Goal: Check status: Check status

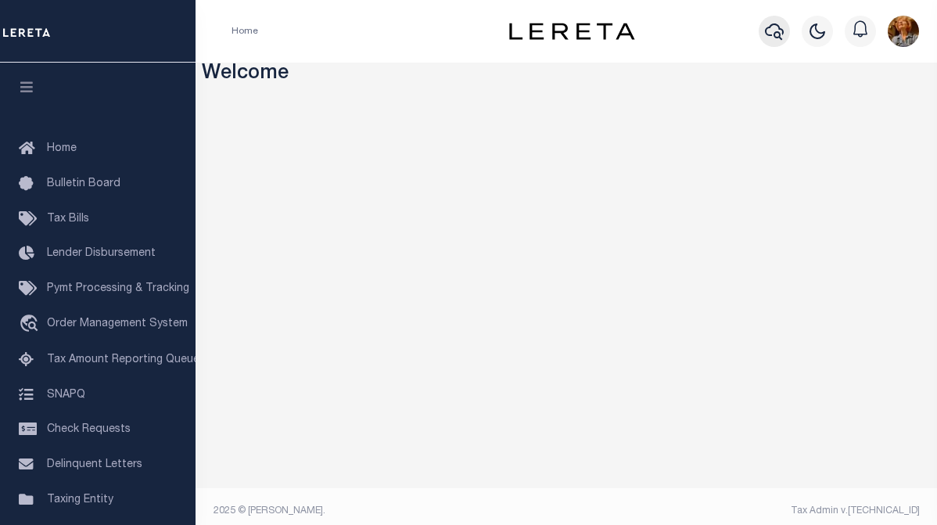
click at [778, 23] on icon "button" at bounding box center [774, 31] width 19 height 19
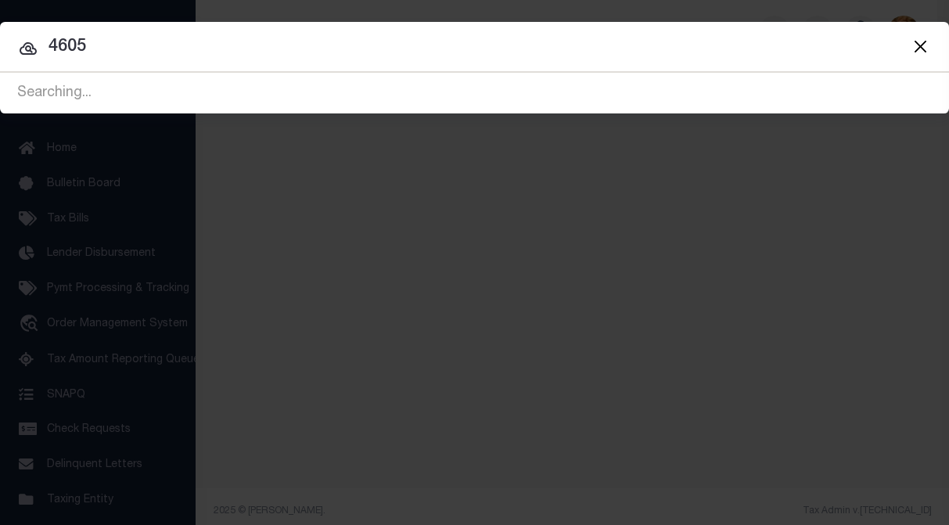
type input "4605"
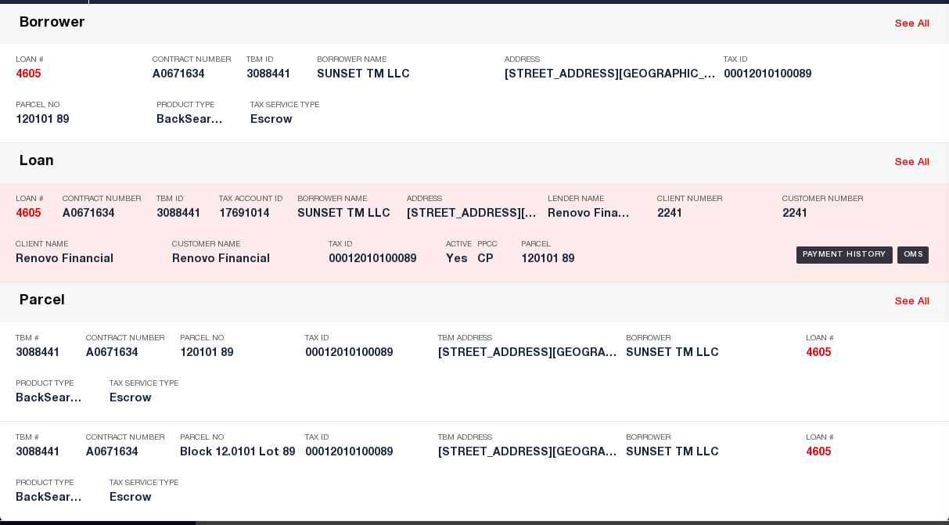
scroll to position [120, 0]
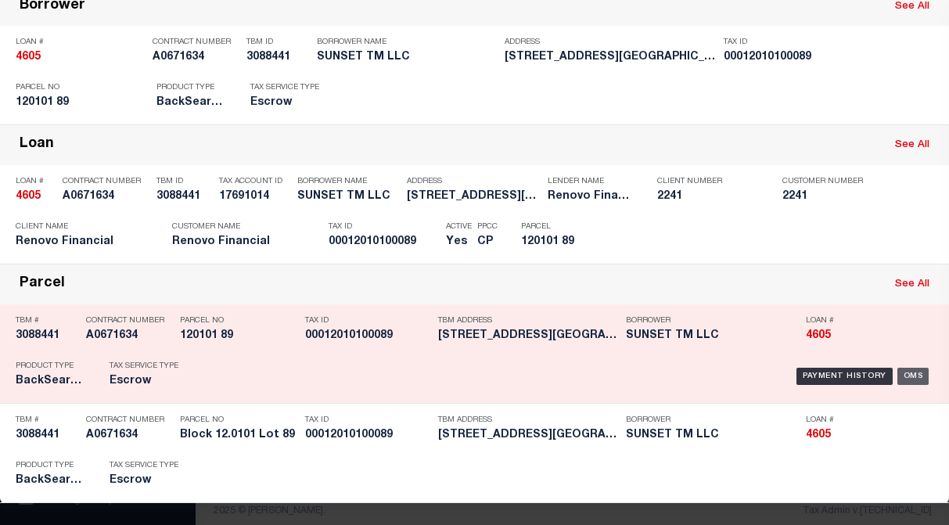
click at [897, 372] on div "OMS" at bounding box center [913, 376] width 32 height 17
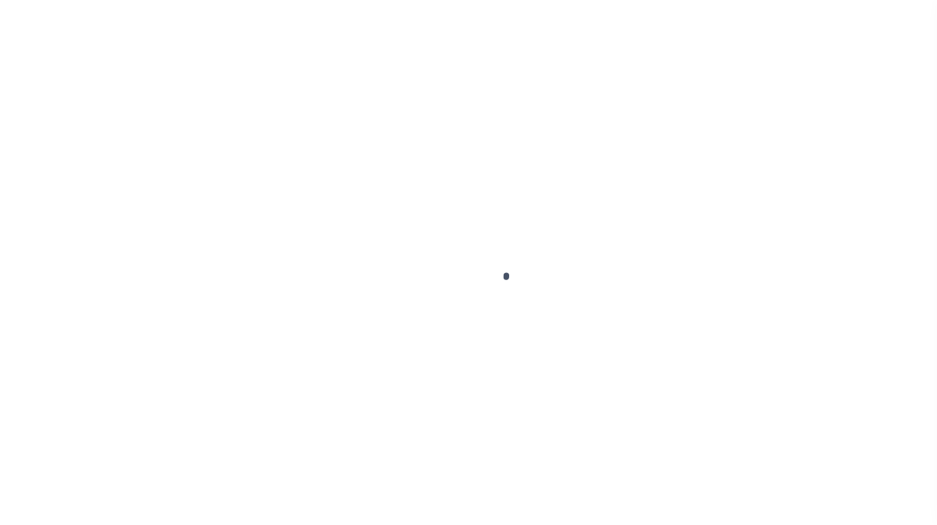
type input "4605"
type input "SUNSET TM LLC"
select select
type input "[STREET_ADDRESS]"
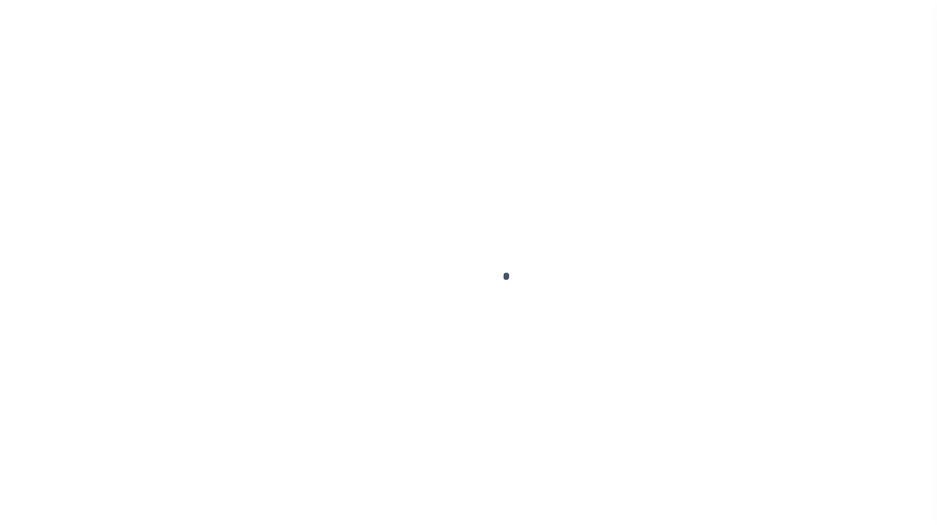
type input "[PERSON_NAME] NJ 08221"
select select "Escrow"
select select "25066"
type input "[STREET_ADDRESS]"
type input "Block 12.0101 Lot 89"
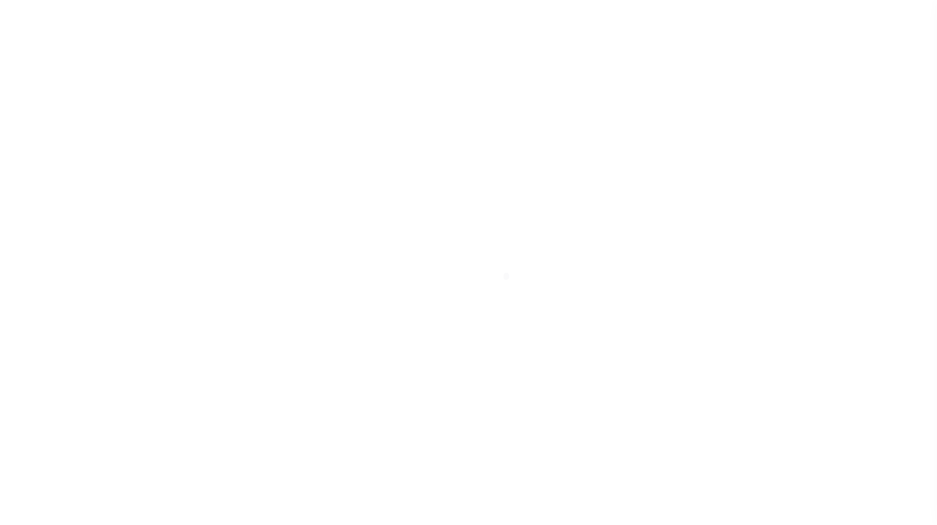
select select
type input "[GEOGRAPHIC_DATA]"
type input "a0k2L00001VmO2P"
type input "NJ"
select select
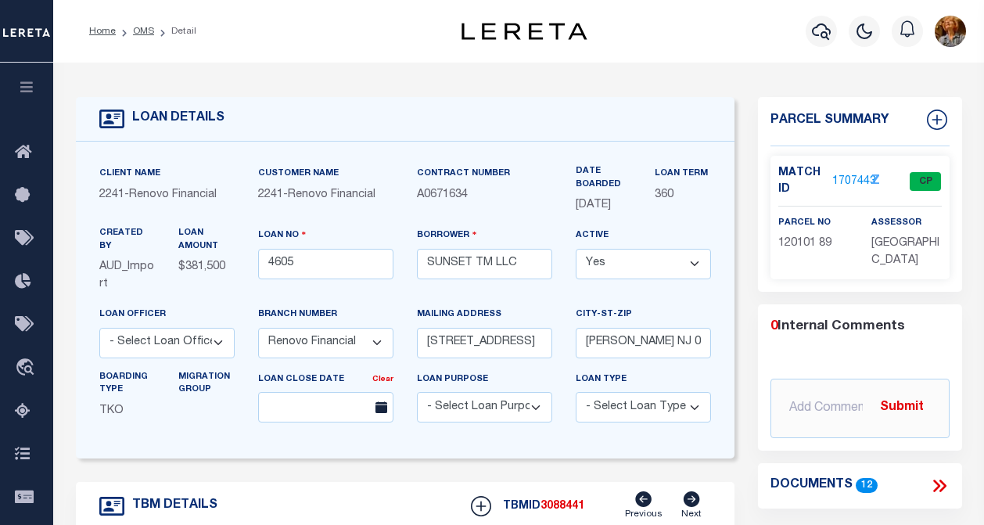
click at [846, 179] on link "1707443" at bounding box center [854, 182] width 44 height 16
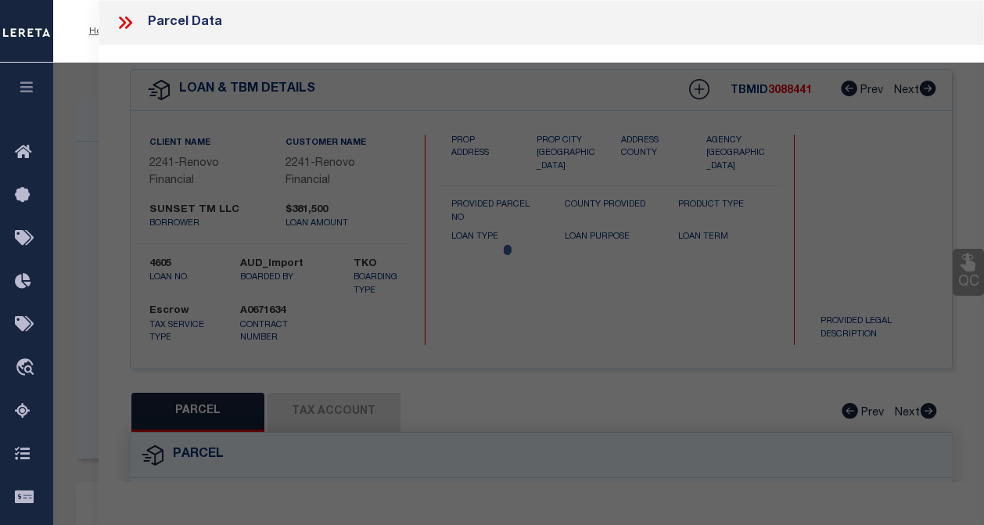
checkbox input "false"
select select "CP"
type input "SUNSET TM LLC"
select select
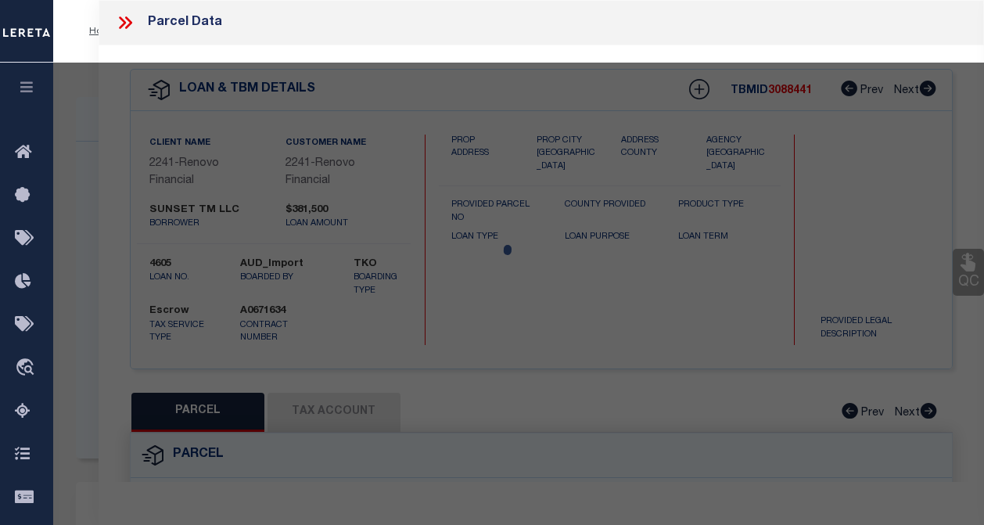
type input "[STREET_ADDRESS]"
checkbox input "false"
type input "NJ"
type textarea "TaxID Special Project"
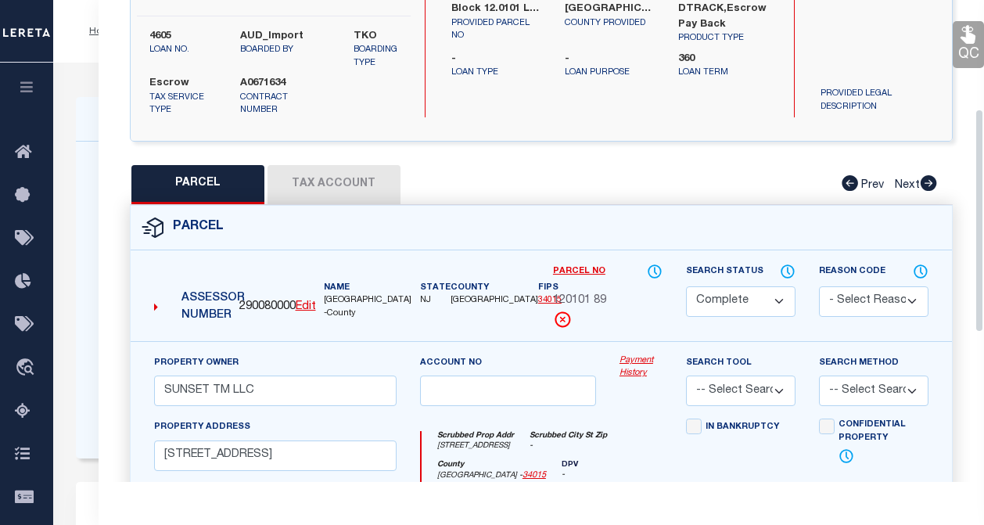
scroll to position [235, 0]
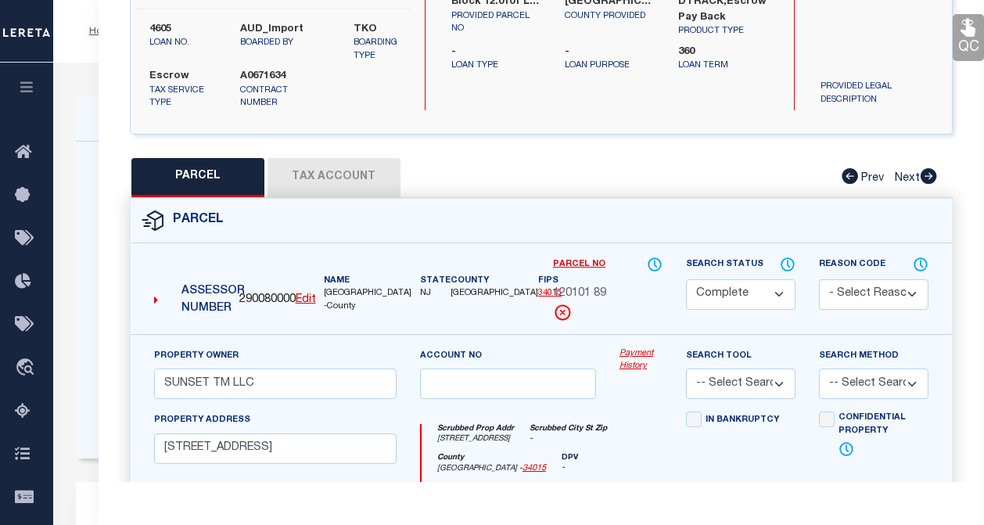
click at [324, 181] on button "Tax Account" at bounding box center [334, 177] width 133 height 39
select select "100"
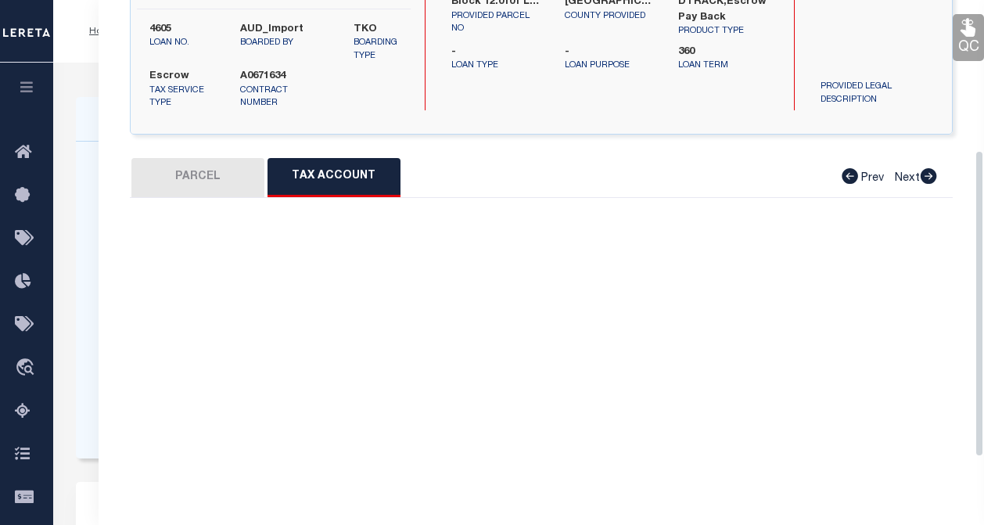
select select "100"
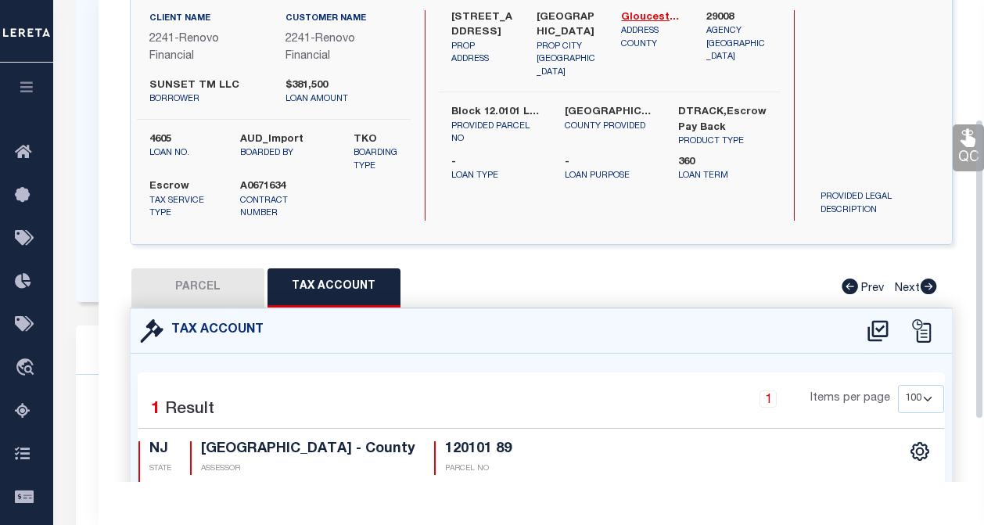
scroll to position [0, 0]
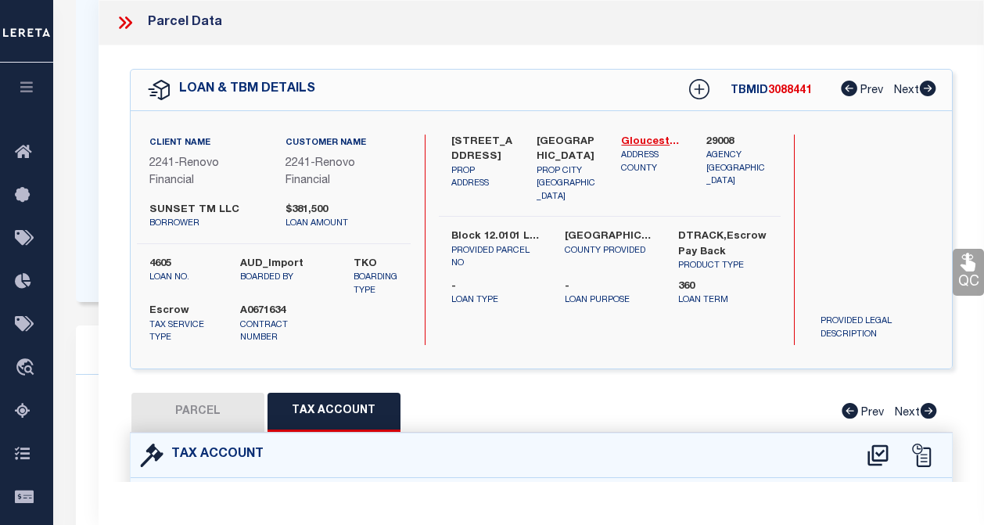
click at [128, 23] on icon at bounding box center [125, 23] width 20 height 20
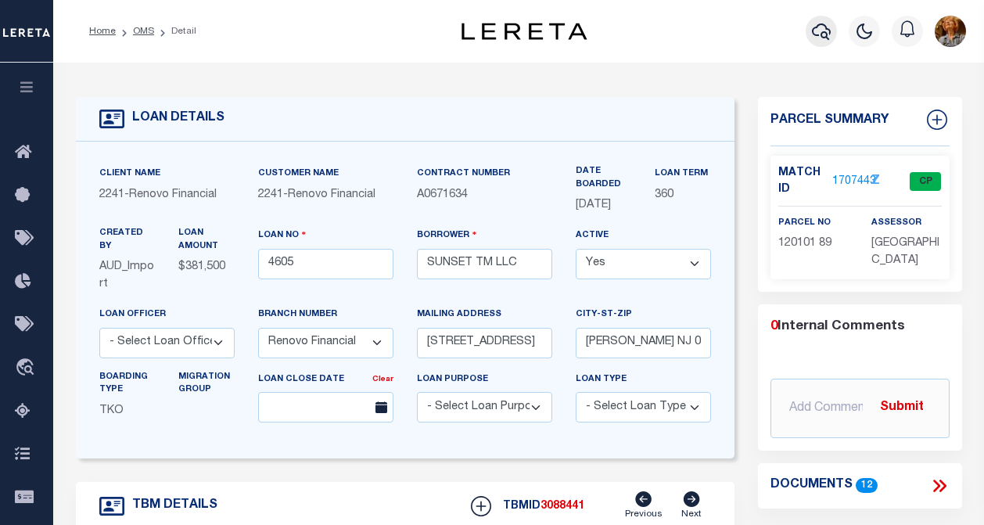
click at [815, 37] on icon "button" at bounding box center [821, 31] width 19 height 19
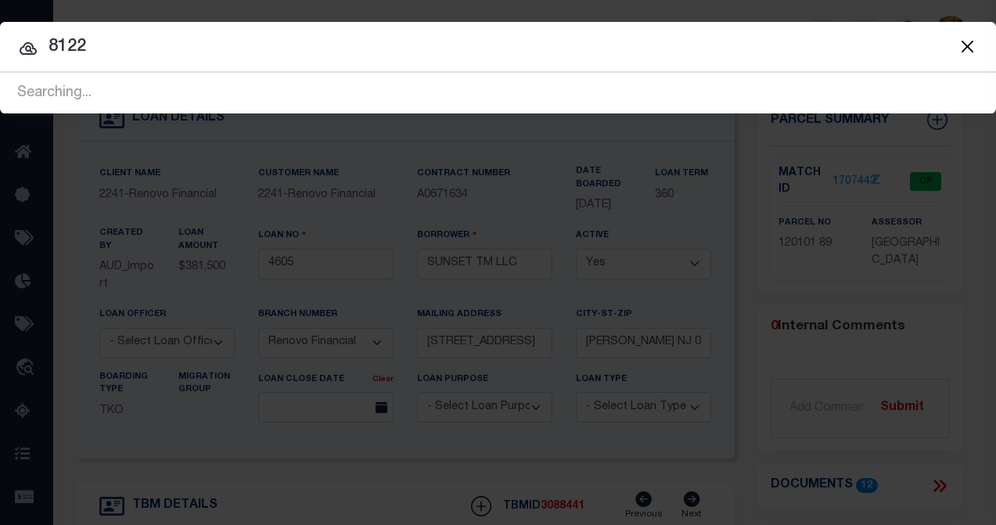
type input "8122"
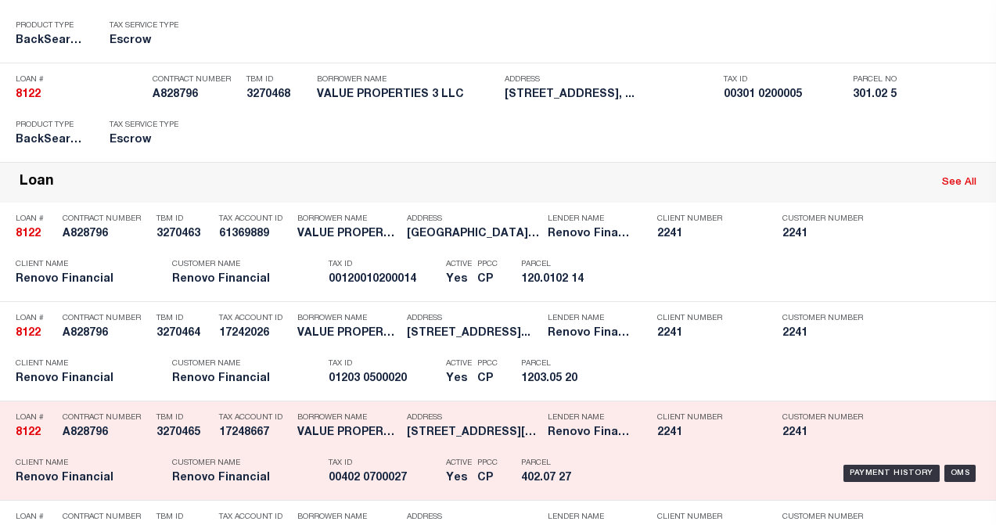
scroll to position [548, 0]
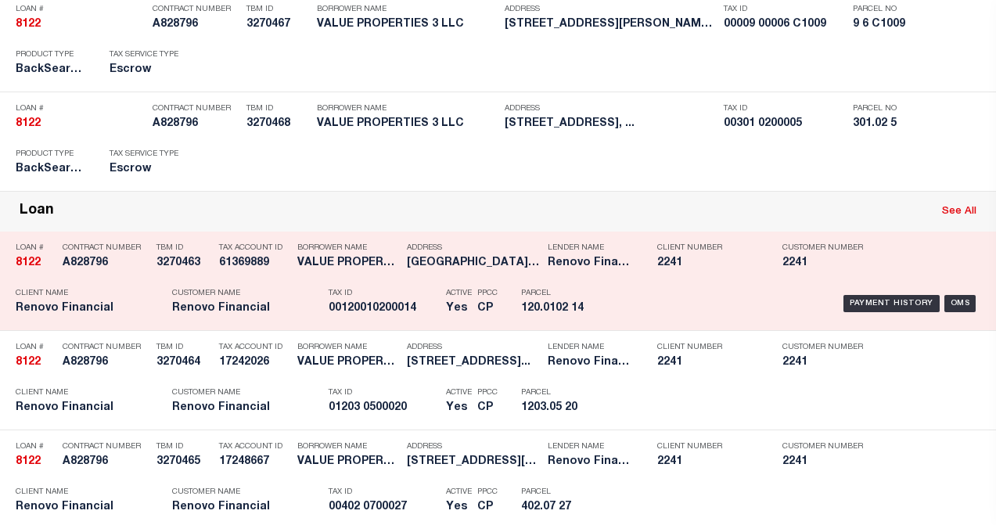
click at [632, 290] on div "Payment History OMS" at bounding box center [797, 303] width 365 height 45
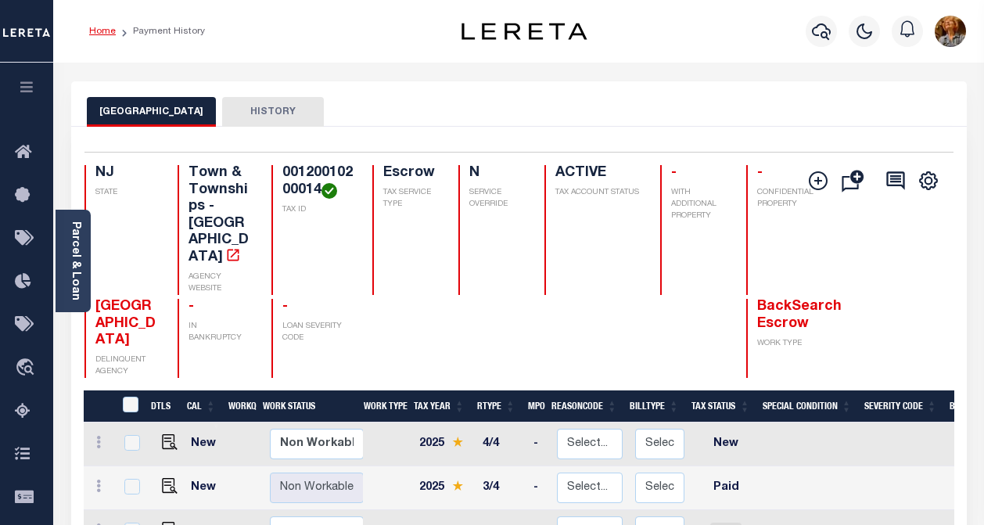
click at [94, 30] on link "Home" at bounding box center [102, 31] width 27 height 9
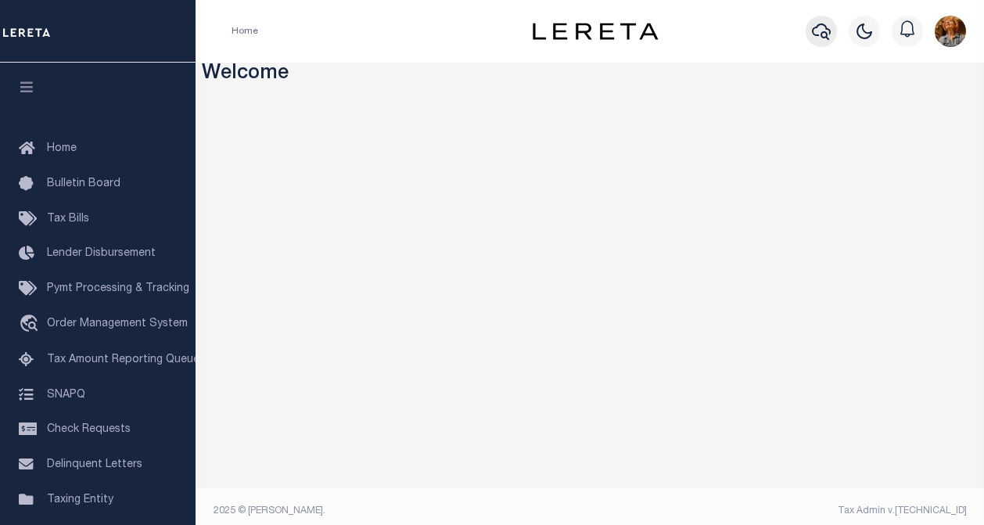
click at [821, 31] on icon "button" at bounding box center [821, 31] width 19 height 19
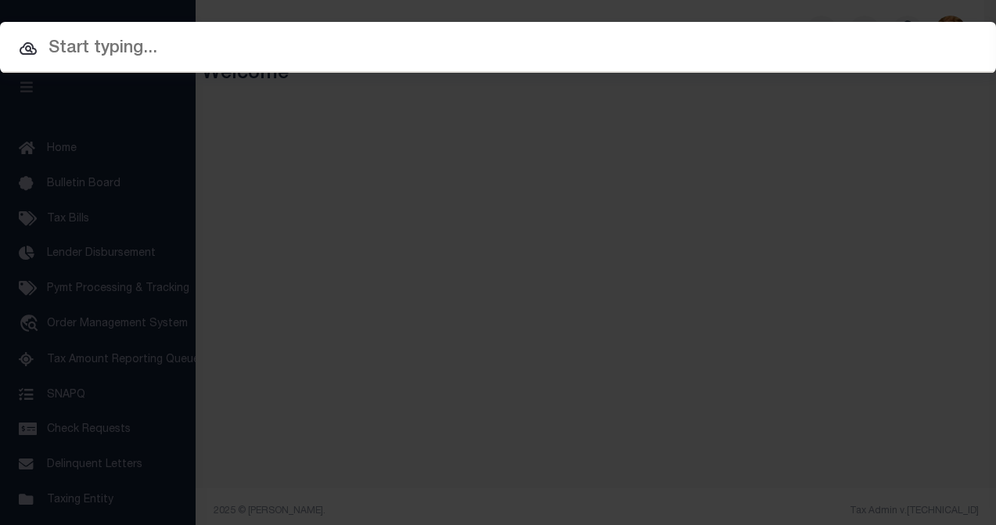
click at [92, 43] on input "text" at bounding box center [498, 48] width 996 height 27
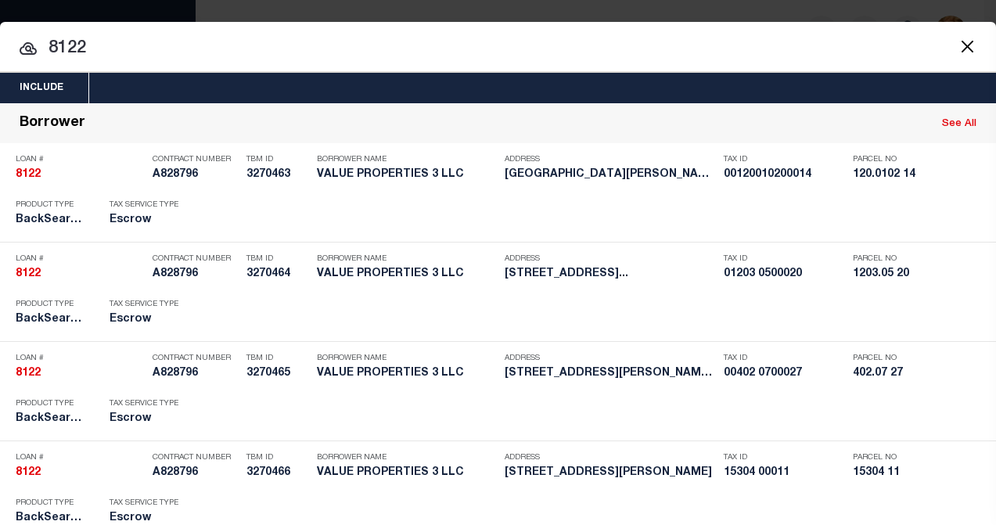
drag, startPoint x: 105, startPoint y: 49, endPoint x: -45, endPoint y: 51, distance: 149.4
click at [0, 51] on html "Home Profile" at bounding box center [498, 267] width 996 height 535
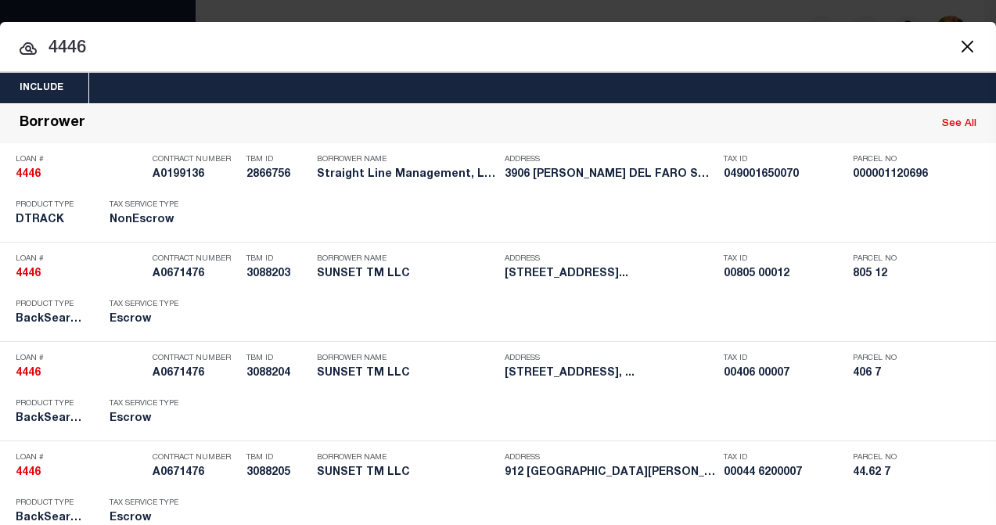
drag, startPoint x: 110, startPoint y: 49, endPoint x: 36, endPoint y: 45, distance: 74.4
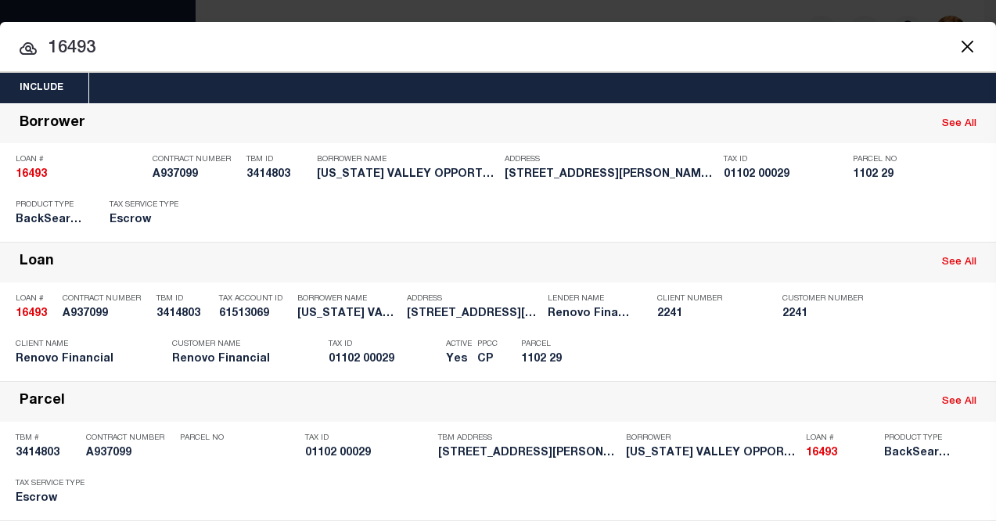
drag, startPoint x: 112, startPoint y: 42, endPoint x: 37, endPoint y: 50, distance: 75.5
click at [37, 103] on div "16493 16493 Borrower See All Loan # 16493 Contract Number A937099 TBM ID 341480…" at bounding box center [498, 361] width 996 height 517
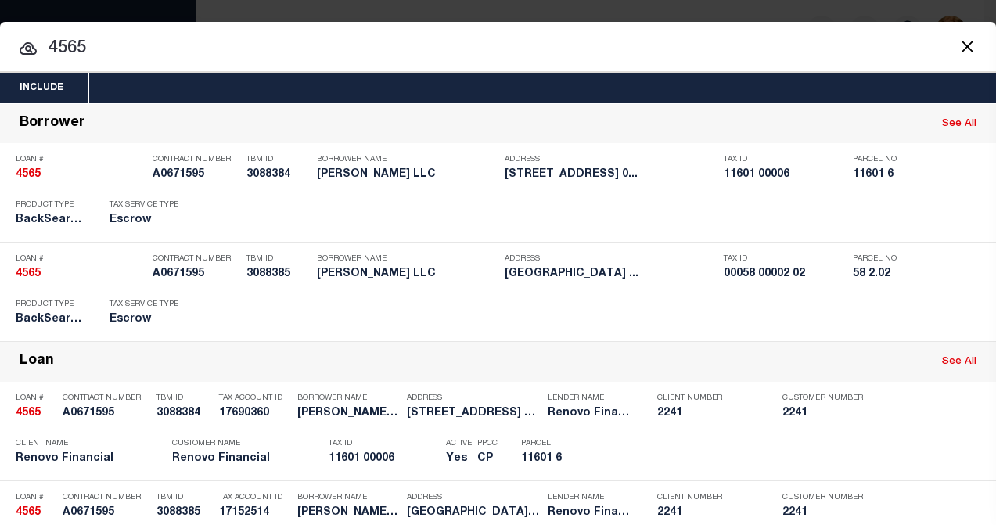
drag, startPoint x: 106, startPoint y: 46, endPoint x: 16, endPoint y: 53, distance: 90.2
click at [16, 53] on input "4565" at bounding box center [498, 48] width 996 height 27
paste input "10010611"
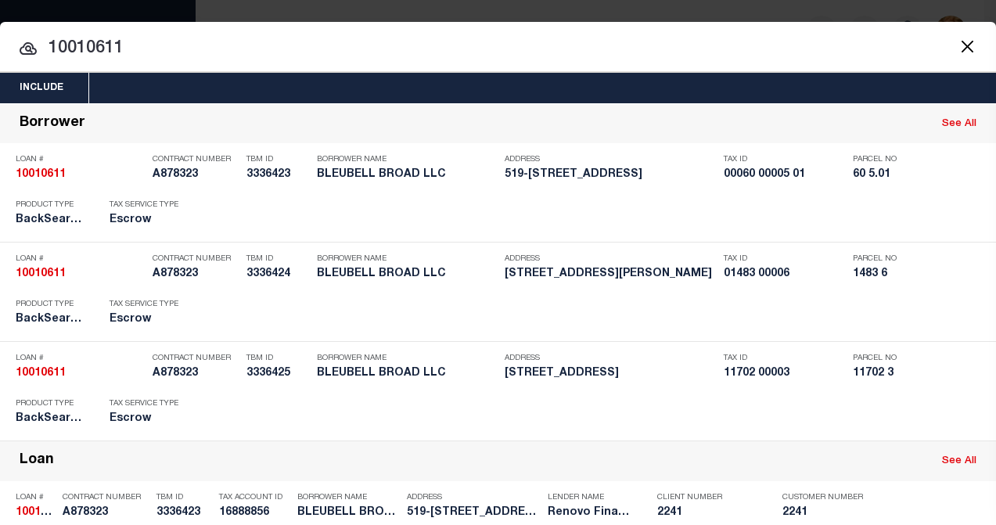
drag, startPoint x: 158, startPoint y: 45, endPoint x: 31, endPoint y: 50, distance: 127.6
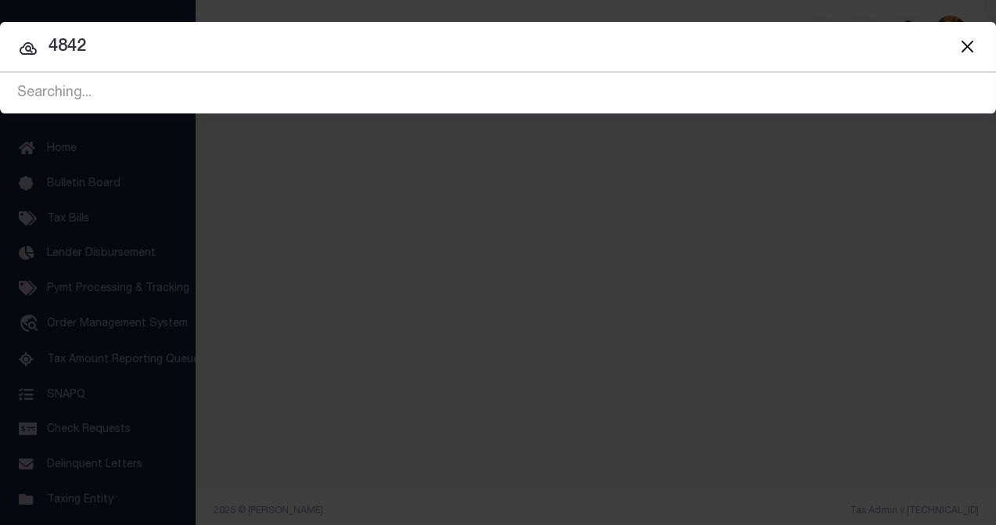
type input "4842"
